Goal: Transaction & Acquisition: Purchase product/service

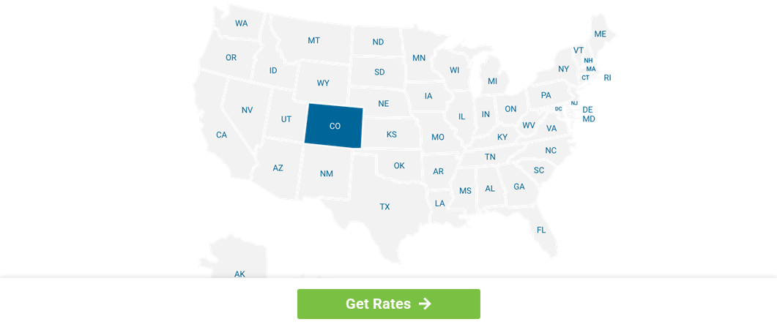
scroll to position [1831, 0]
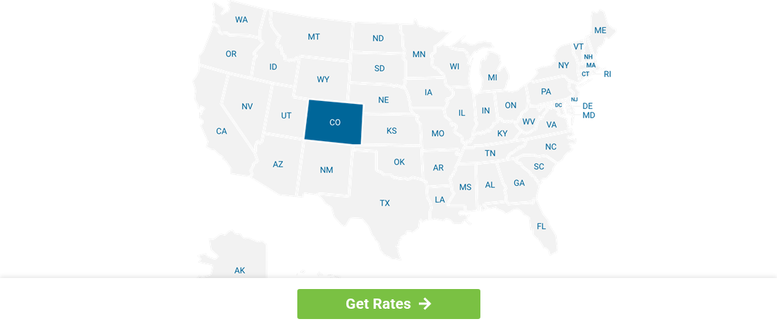
click at [538, 170] on img at bounding box center [388, 164] width 457 height 330
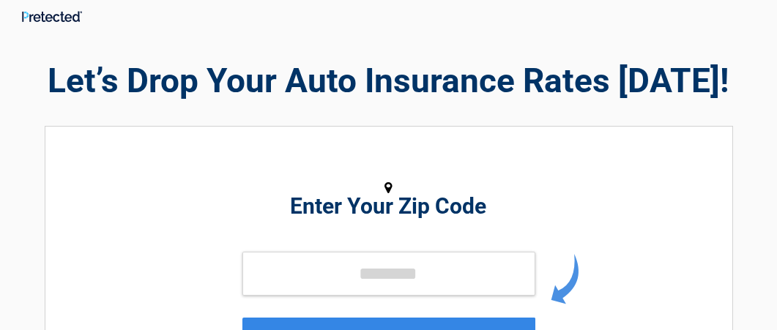
scroll to position [73, 0]
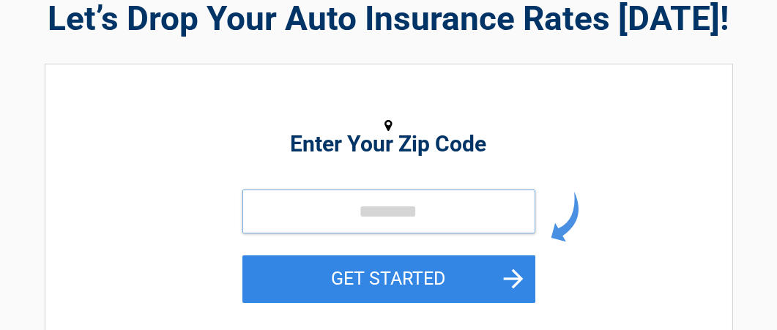
click at [355, 204] on input "tel" at bounding box center [388, 212] width 293 height 44
type input "*****"
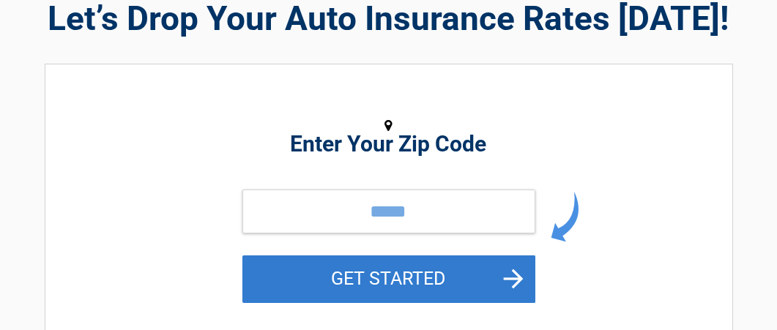
click at [411, 284] on button "GET STARTED" at bounding box center [388, 280] width 293 height 48
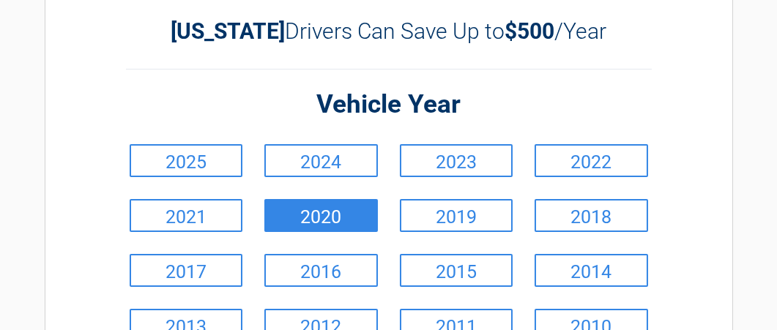
click at [330, 216] on link "2020" at bounding box center [321, 215] width 114 height 33
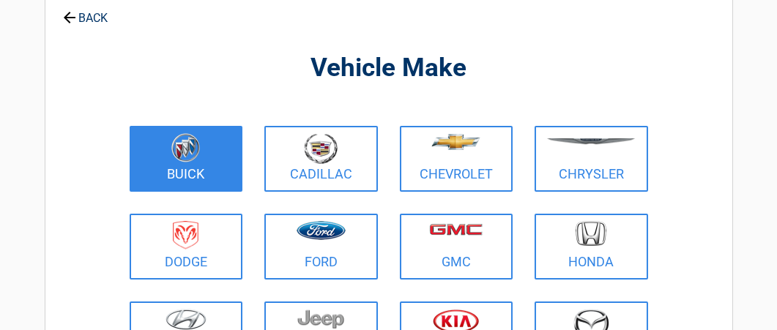
click at [185, 166] on link "Buick" at bounding box center [187, 159] width 114 height 66
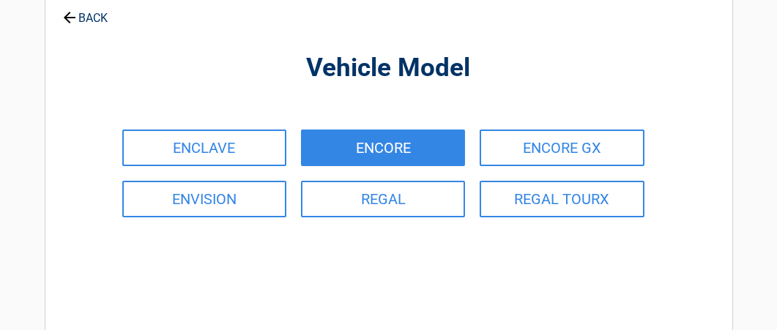
click at [421, 153] on link "ENCORE" at bounding box center [383, 148] width 164 height 37
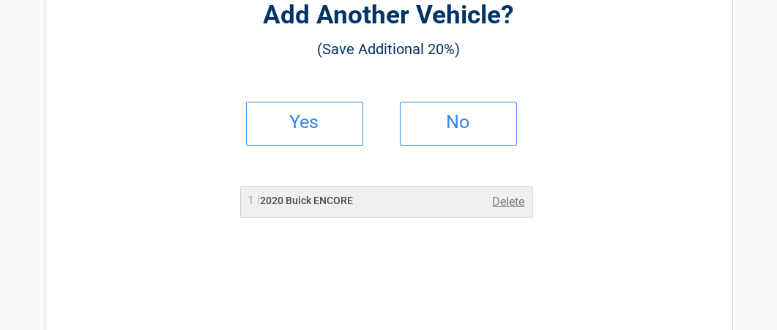
scroll to position [146, 0]
